Goal: Information Seeking & Learning: Learn about a topic

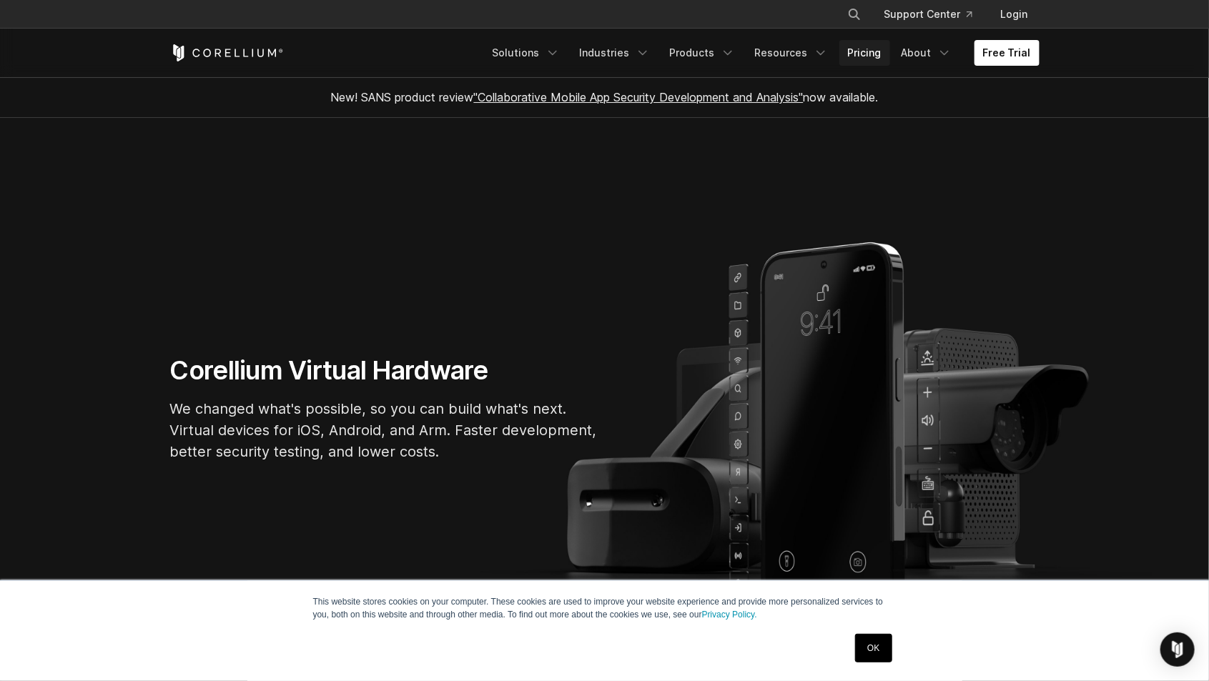
click at [875, 59] on link "Pricing" at bounding box center [864, 53] width 51 height 26
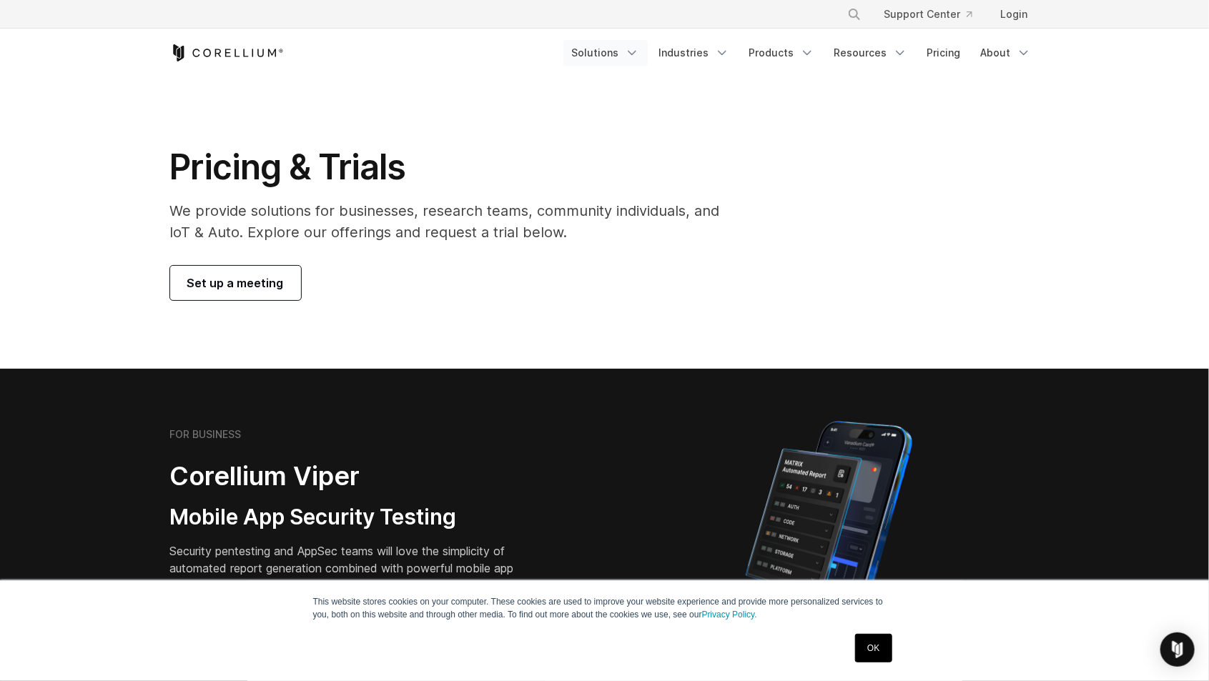
click at [619, 41] on link "Solutions" at bounding box center [605, 53] width 84 height 26
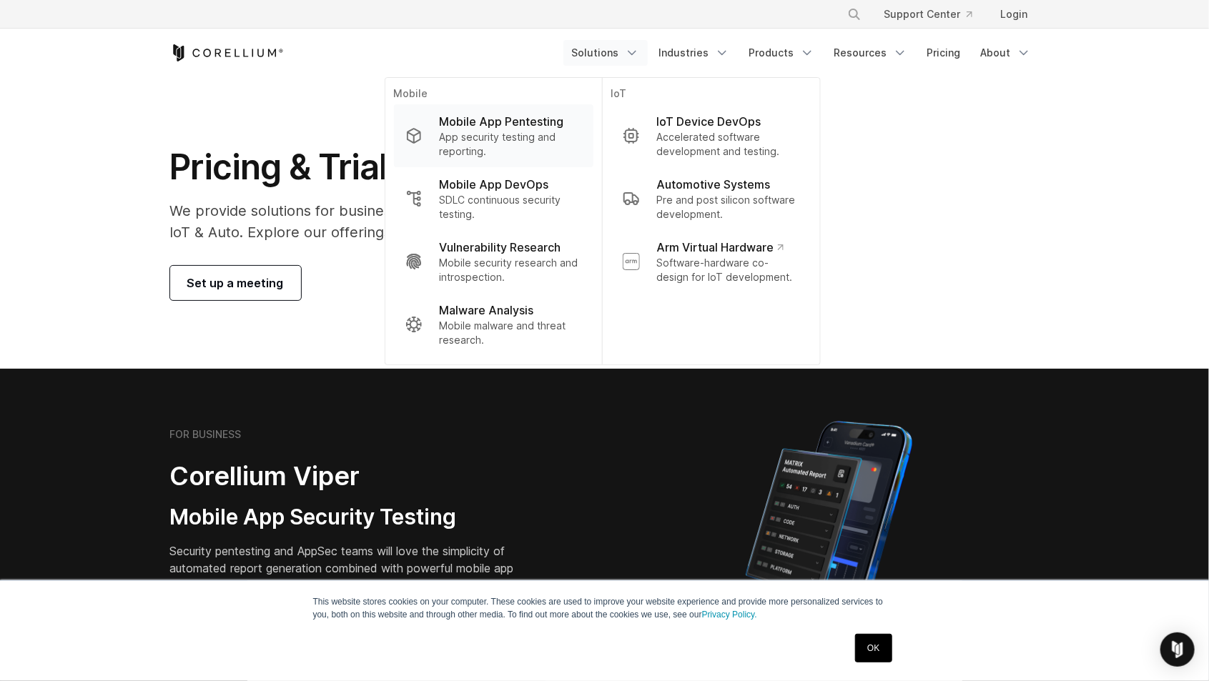
click at [443, 139] on link "Mobile App Pentesting App security testing and reporting." at bounding box center [492, 135] width 199 height 63
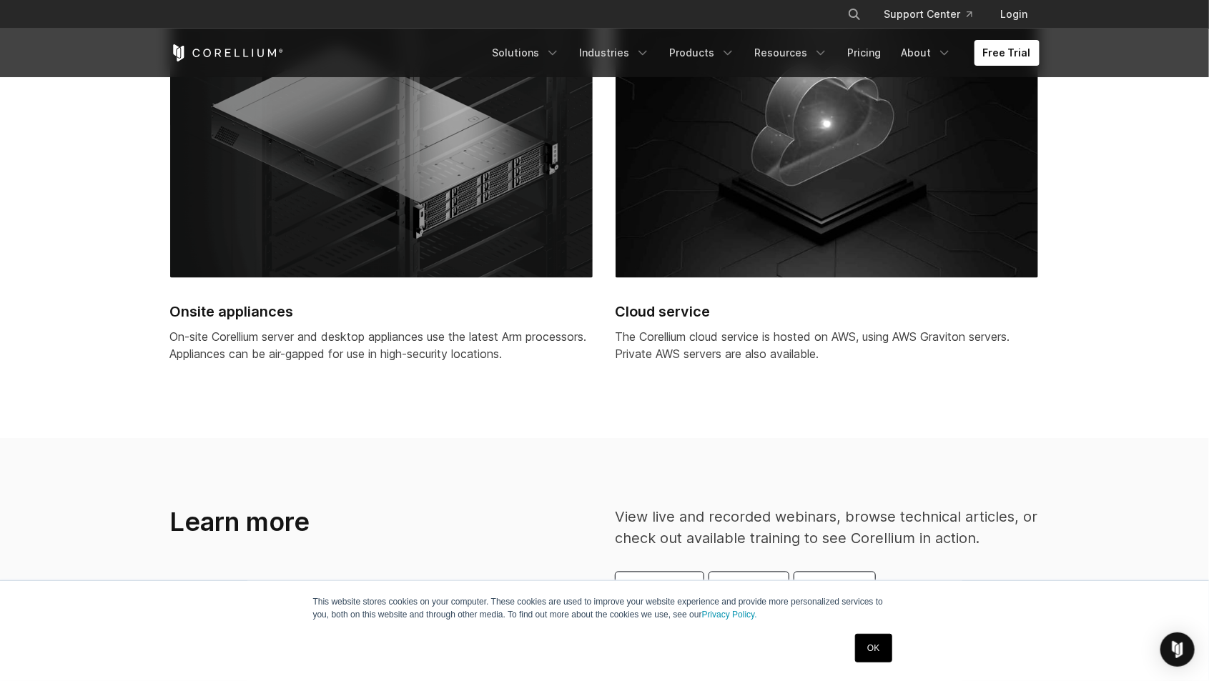
scroll to position [3870, 0]
